Goal: Information Seeking & Learning: Learn about a topic

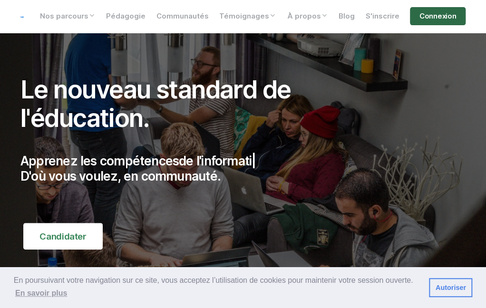
click at [434, 20] on link "Connexion" at bounding box center [438, 16] width 56 height 18
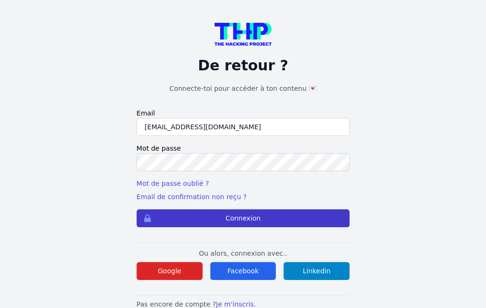
type input "kaba38@hotmail.fr"
click at [218, 214] on button "Connexion" at bounding box center [242, 218] width 213 height 18
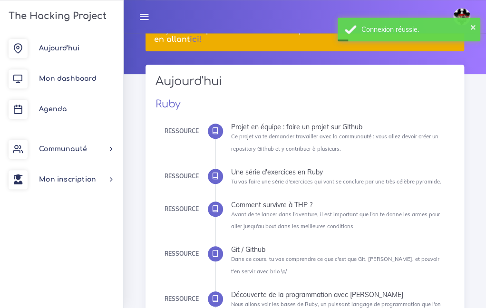
scroll to position [90, 0]
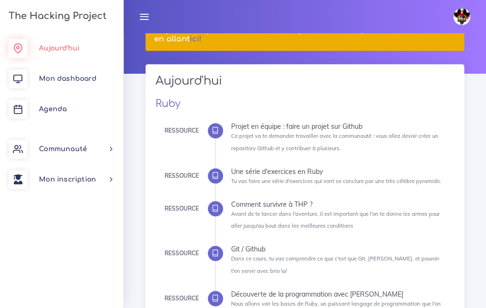
click at [62, 34] on link "Aujourd'hui" at bounding box center [61, 48] width 123 height 30
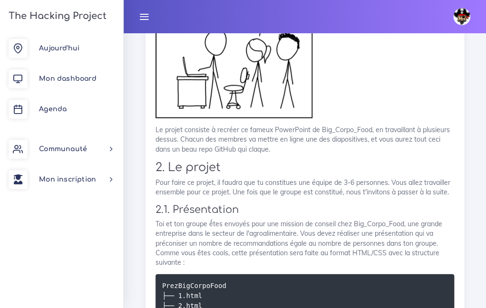
scroll to position [654, 0]
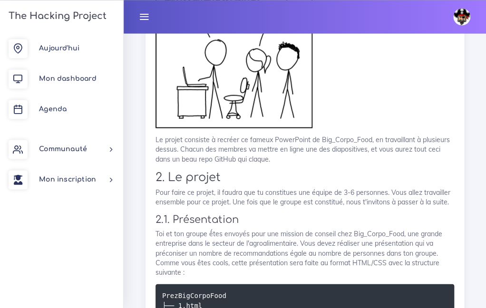
click at [261, 128] on img at bounding box center [234, 14] width 157 height 227
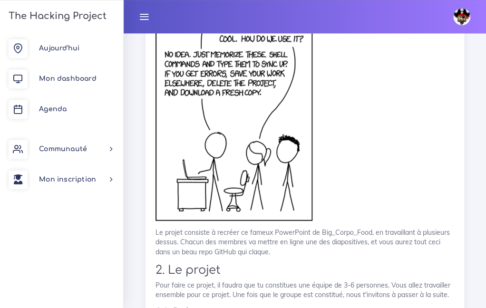
scroll to position [562, 0]
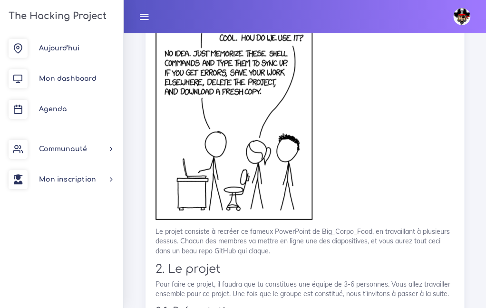
click at [261, 130] on img at bounding box center [234, 106] width 157 height 227
click at [250, 127] on img at bounding box center [234, 106] width 157 height 227
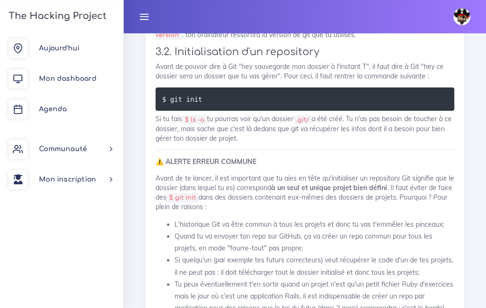
scroll to position [6101, 0]
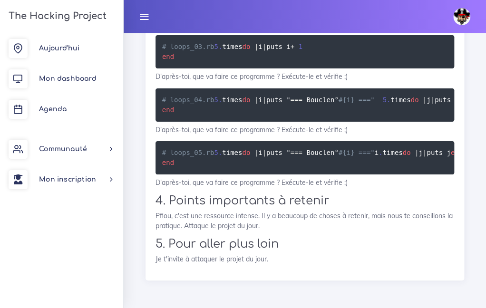
scroll to position [17640, 0]
